Goal: Information Seeking & Learning: Find specific fact

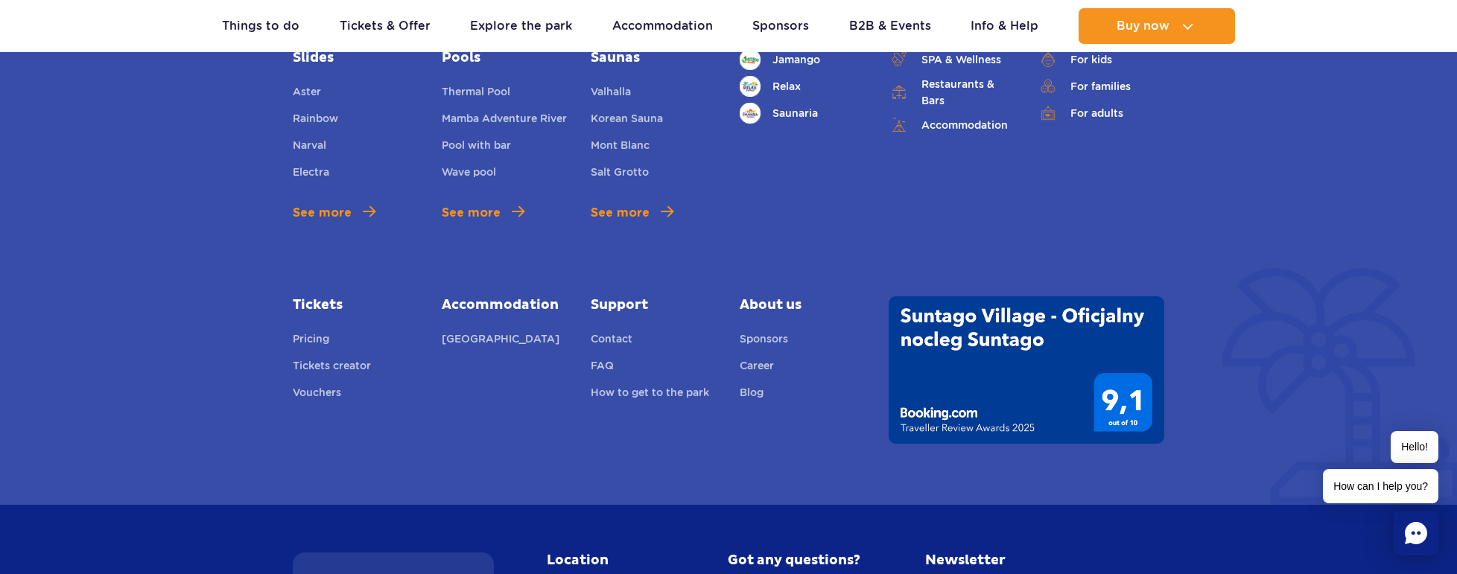
scroll to position [6450, 0]
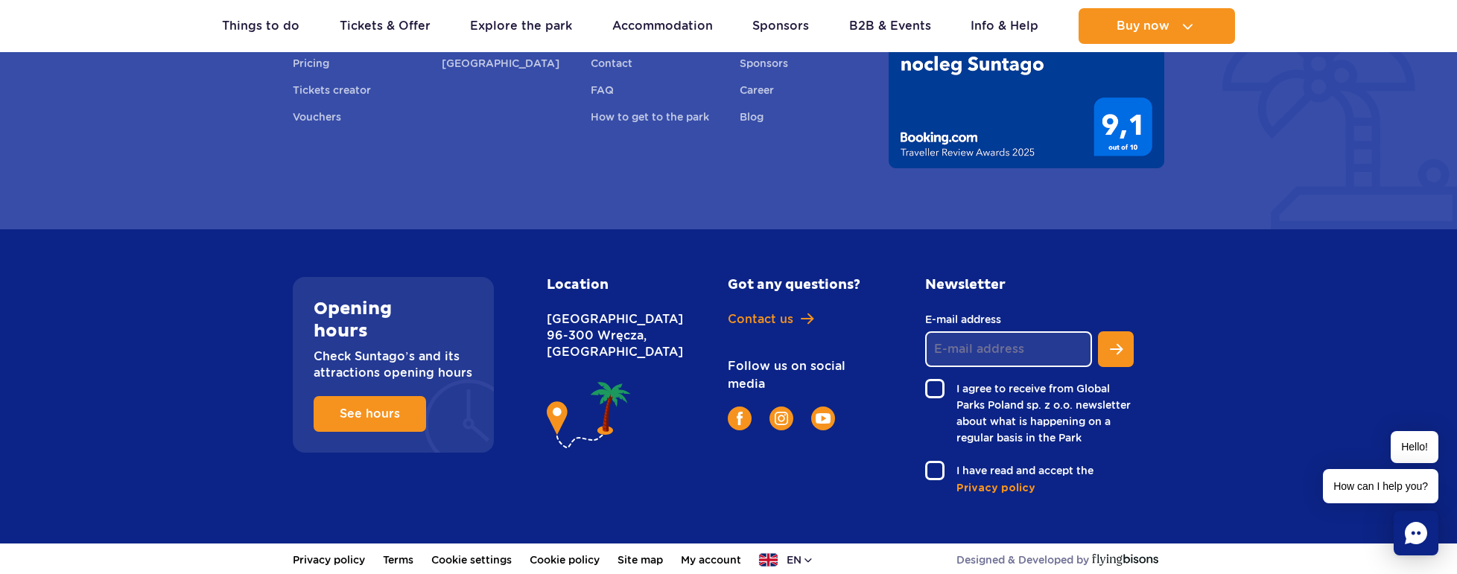
drag, startPoint x: 1412, startPoint y: 204, endPoint x: 1352, endPoint y: 431, distance: 234.8
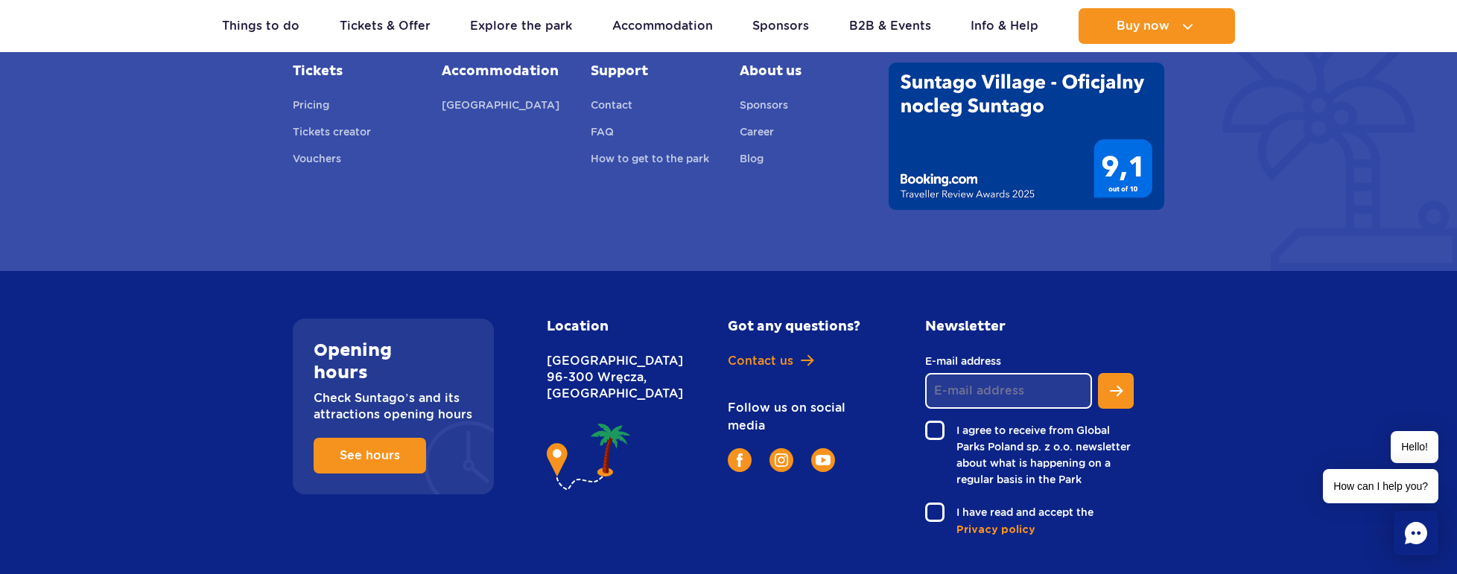
scroll to position [6375, 0]
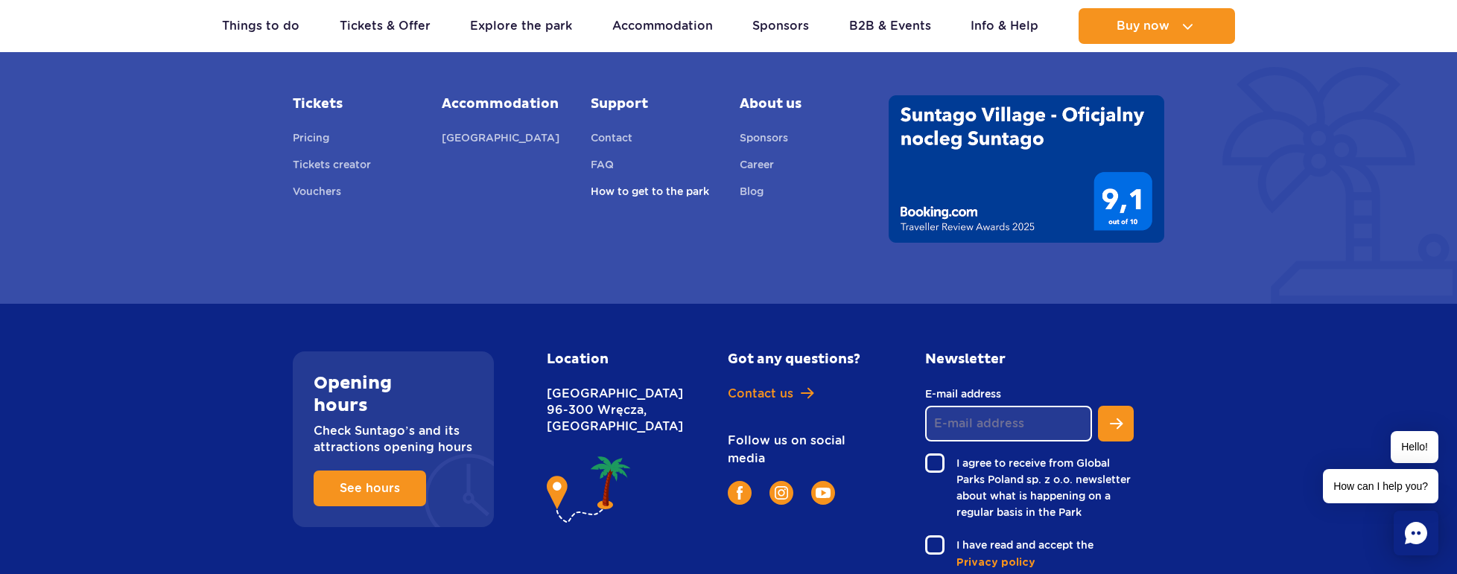
click at [673, 191] on link "How to get to the park" at bounding box center [650, 193] width 118 height 21
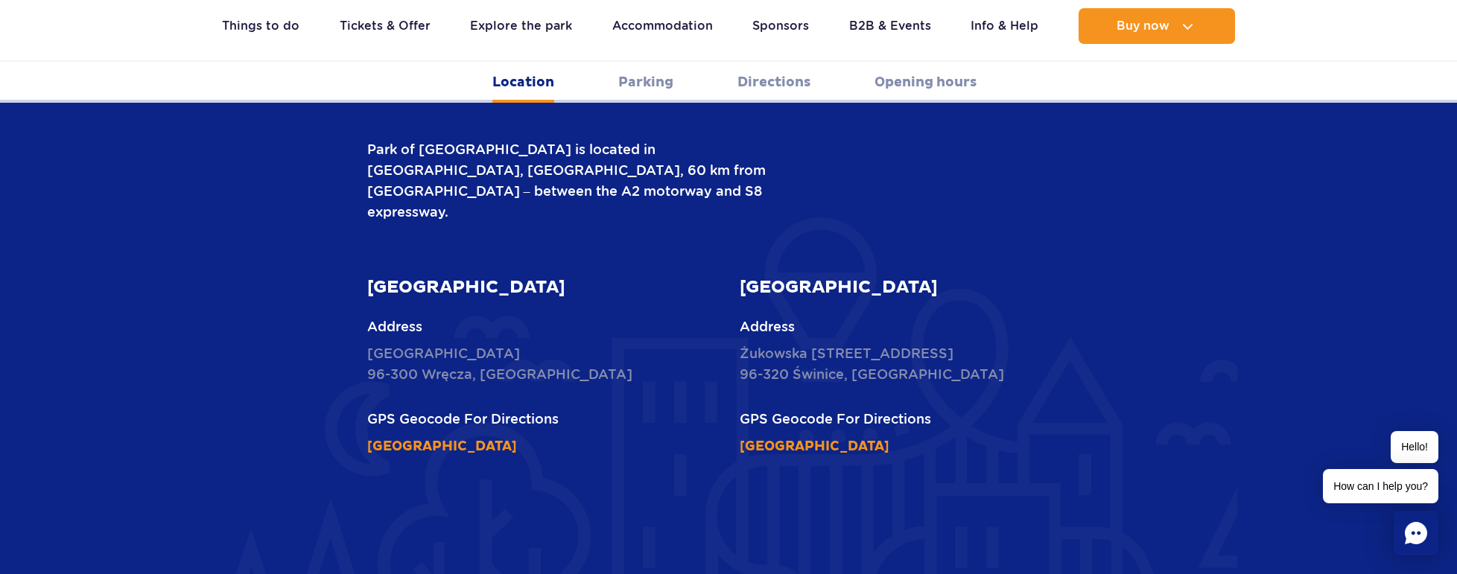
scroll to position [596, 0]
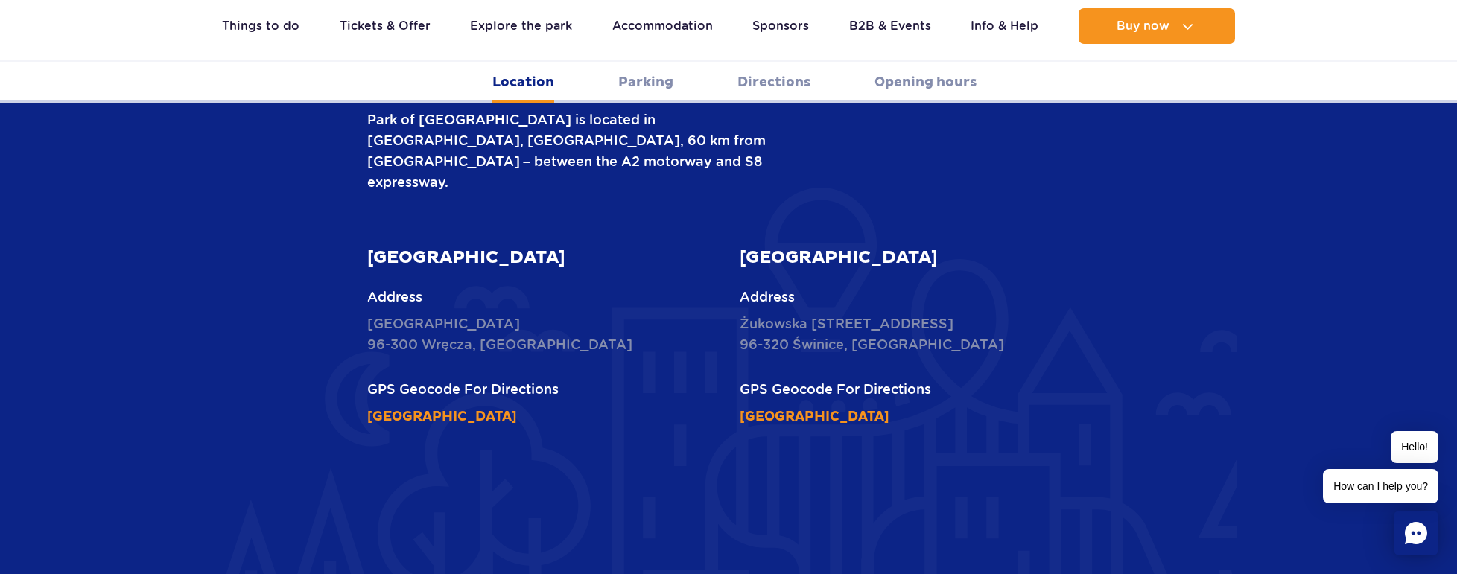
drag, startPoint x: 363, startPoint y: 263, endPoint x: 491, endPoint y: 263, distance: 128.8
click at [491, 263] on div "[GEOGRAPHIC_DATA] Address [STREET_ADDRESS] GPS Geocode For Directions [GEOGRAPH…" at bounding box center [542, 336] width 373 height 180
click at [1418, 63] on ul "Location Parking Directions Opening hours" at bounding box center [728, 82] width 1457 height 41
drag, startPoint x: 1315, startPoint y: 1, endPoint x: 1297, endPoint y: 71, distance: 72.2
click at [1241, 71] on ul "Location Parking Directions Opening hours" at bounding box center [728, 82] width 1457 height 41
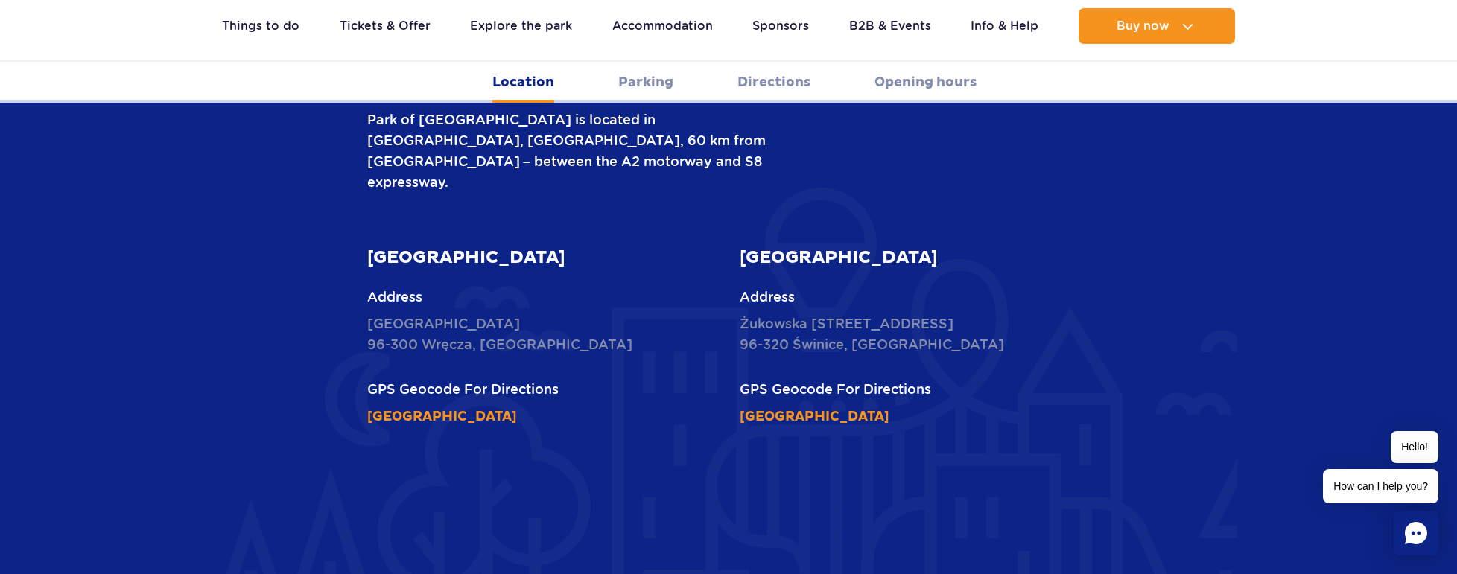
scroll to position [372, 0]
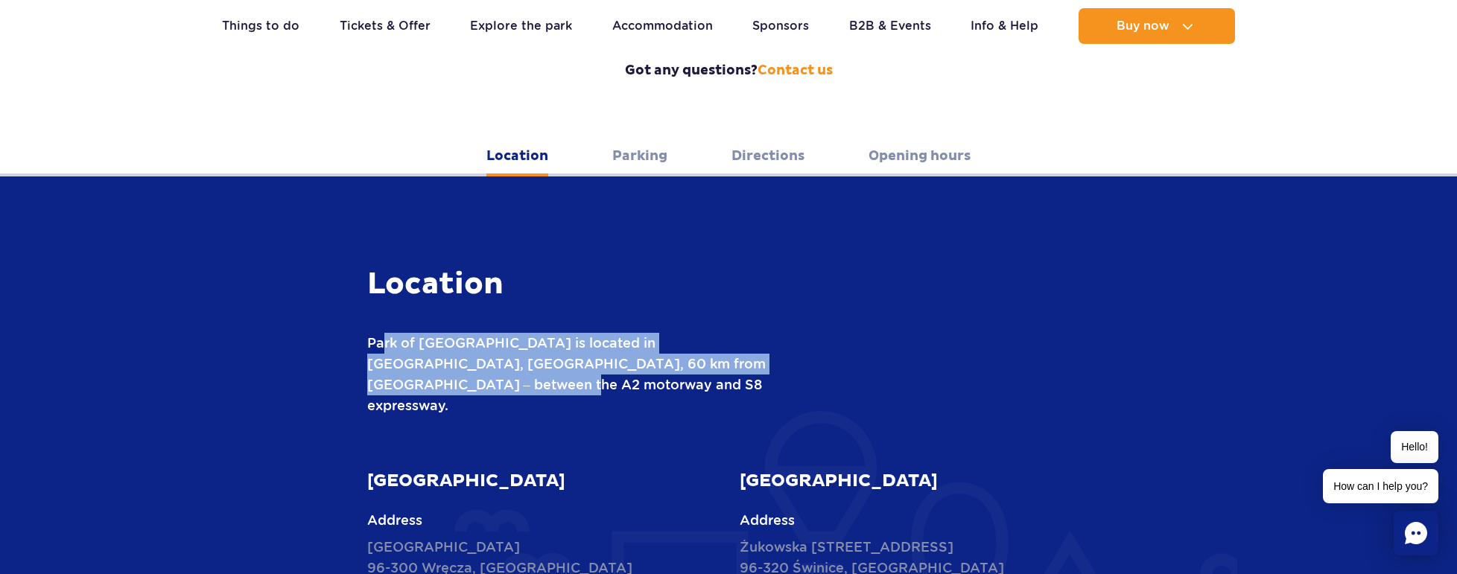
drag, startPoint x: 381, startPoint y: 321, endPoint x: 806, endPoint y: 349, distance: 425.4
click at [806, 349] on p "Park of [GEOGRAPHIC_DATA] is located in [GEOGRAPHIC_DATA], [GEOGRAPHIC_DATA], 6…" at bounding box center [590, 374] width 447 height 83
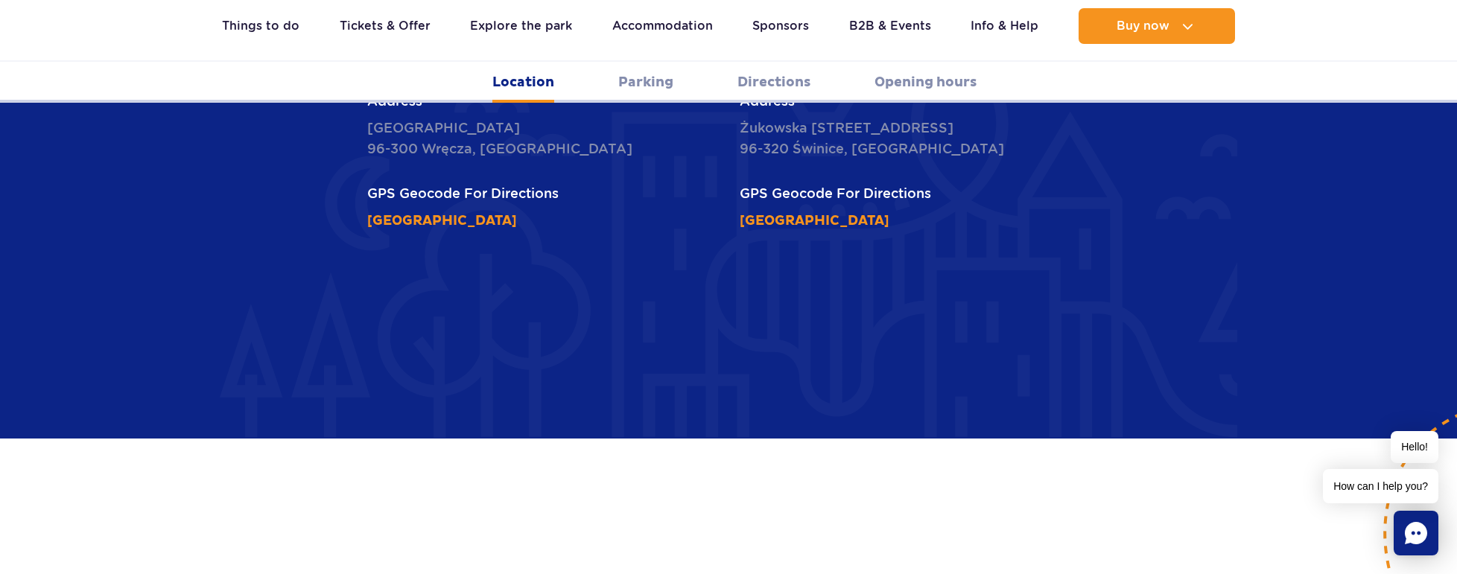
scroll to position [894, 0]
